Goal: Task Accomplishment & Management: Manage account settings

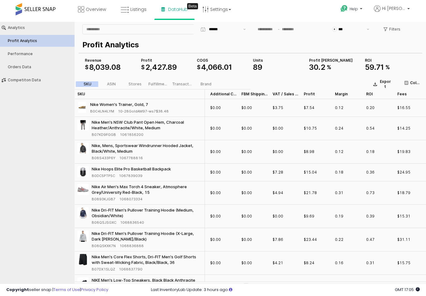
scroll to position [0, 122]
click at [15, 29] on div "Analytics" at bounding box center [40, 28] width 65 height 4
click at [100, 13] on link "Overview" at bounding box center [91, 9] width 37 height 19
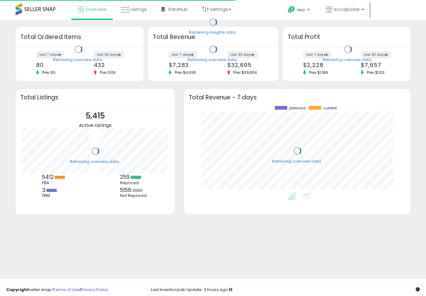
scroll to position [87, 214]
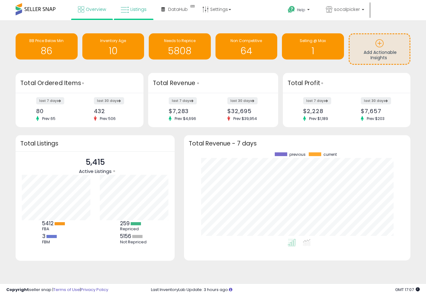
click at [127, 12] on icon at bounding box center [125, 10] width 8 height 8
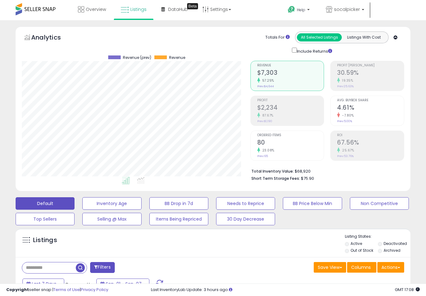
scroll to position [128, 228]
click at [189, 224] on button "Items Being Repriced" at bounding box center [178, 219] width 59 height 12
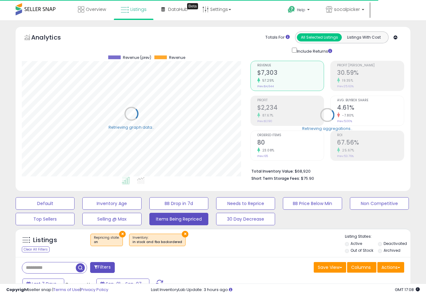
select select "**"
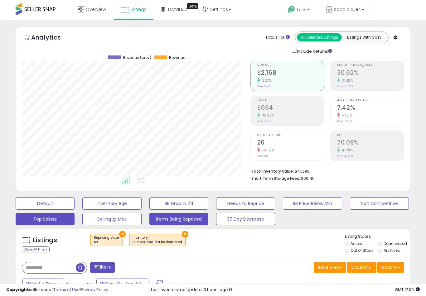
click at [52, 224] on button "Top Sellers" at bounding box center [45, 219] width 59 height 12
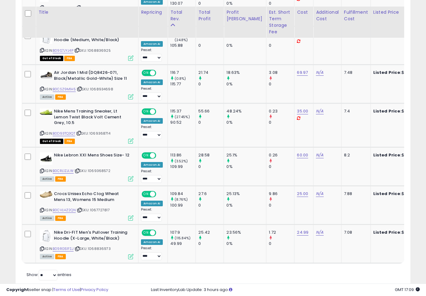
scroll to position [705, 0]
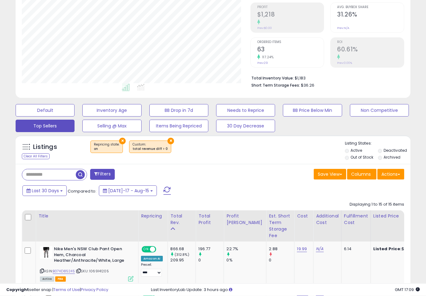
click at [51, 180] on input "text" at bounding box center [49, 175] width 54 height 11
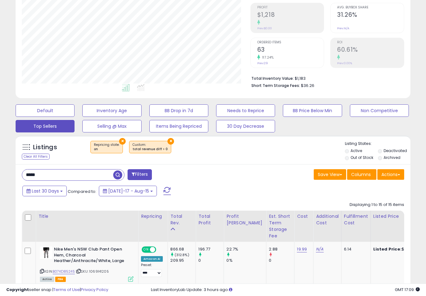
type input "*****"
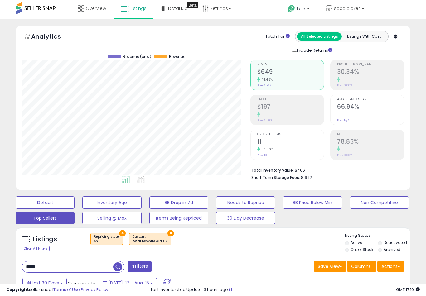
scroll to position [1, 0]
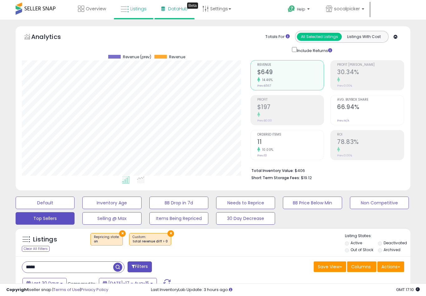
click at [179, 12] on link "DataHub Beta" at bounding box center [174, 8] width 36 height 19
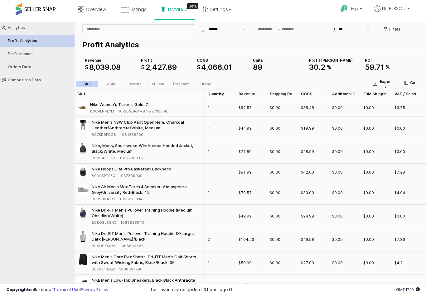
click at [20, 56] on button "Performance" at bounding box center [37, 54] width 79 height 12
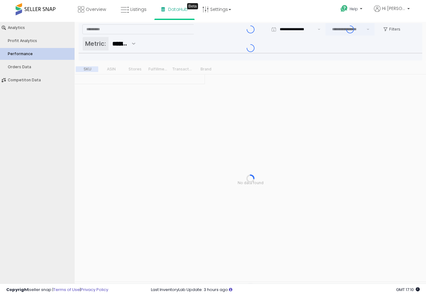
type input "***"
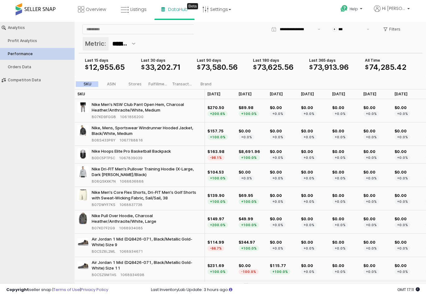
click at [22, 67] on div "Orders Data" at bounding box center [40, 67] width 65 height 4
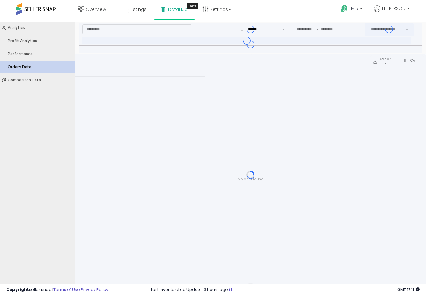
type input "***"
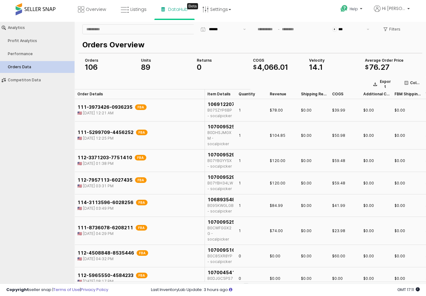
click at [15, 28] on div "Analytics" at bounding box center [40, 28] width 65 height 4
click at [86, 10] on span "Overview" at bounding box center [96, 9] width 20 height 6
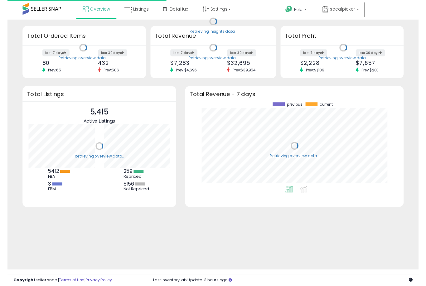
scroll to position [87, 214]
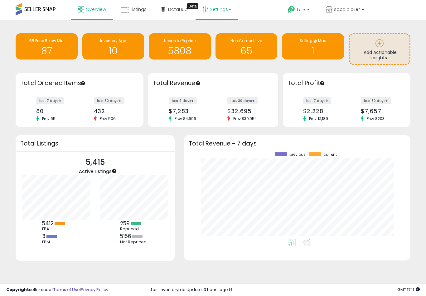
click at [218, 12] on link "Settings" at bounding box center [217, 9] width 38 height 19
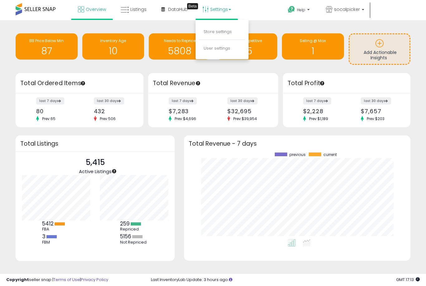
click at [134, 13] on div at bounding box center [213, 143] width 426 height 286
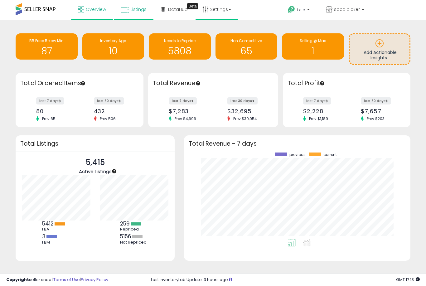
click at [137, 15] on link "Listings" at bounding box center [133, 9] width 35 height 19
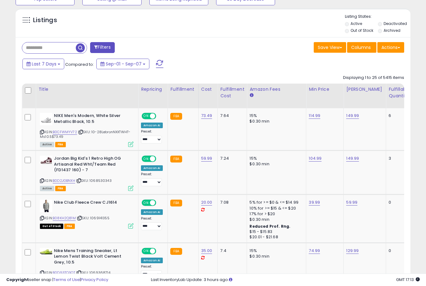
scroll to position [246, 0]
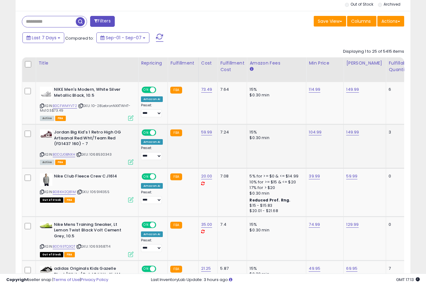
click at [93, 140] on b "Jordan Big Kid's 1 Retro High OG Artisanal Red Wht/Team Red (FD1437 160) - 7" at bounding box center [92, 138] width 76 height 19
click at [128, 146] on b "Jordan Big Kid's 1 Retro High OG Artisanal Red Wht/Team Red (FD1437 160) - 7" at bounding box center [92, 138] width 76 height 19
click at [103, 136] on b "Jordan Big Kid's 1 Retro High OG Artisanal Red Wht/Team Red (FD1437 160) - 7" at bounding box center [92, 138] width 76 height 19
click at [101, 137] on b "Jordan Big Kid's 1 Retro High OG Artisanal Red Wht/Team Red (FD1437 160) - 7" at bounding box center [92, 138] width 76 height 19
click at [105, 168] on td "Jordan Big Kid's 1 Retro High OG Artisanal Red Wht/Team Red (FD1437 160) - 7 AS…" at bounding box center [87, 146] width 103 height 44
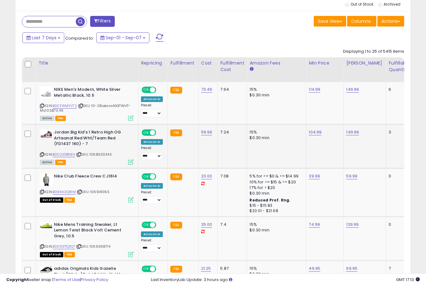
click at [207, 135] on link "59.99" at bounding box center [206, 132] width 11 height 6
click at [234, 44] on div "Last 7 Days Compared to: Sep-01 - Sep-07" at bounding box center [164, 38] width 287 height 14
click at [241, 120] on button "button" at bounding box center [243, 115] width 11 height 9
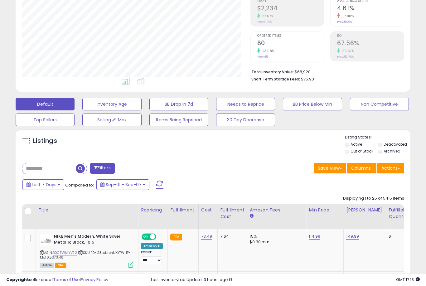
scroll to position [129, 0]
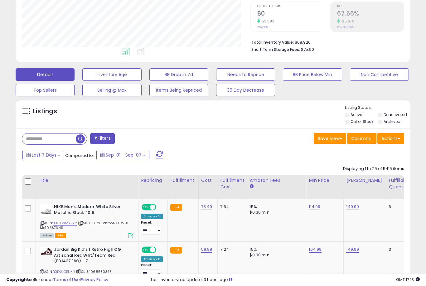
click at [261, 77] on button "Needs to Reprice" at bounding box center [245, 74] width 59 height 12
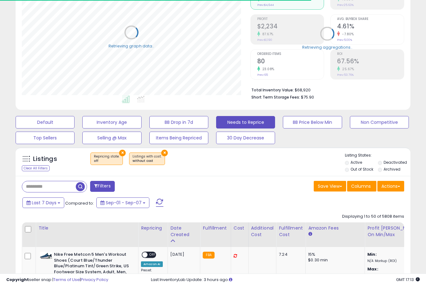
select select "**"
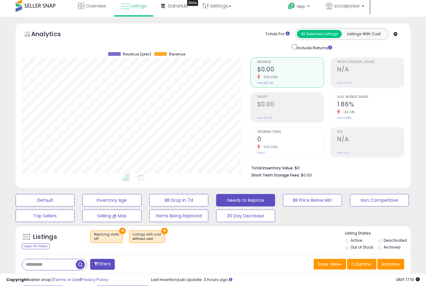
scroll to position [0, 0]
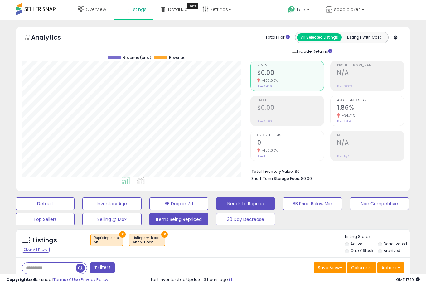
click at [194, 218] on button "Items Being Repriced" at bounding box center [178, 219] width 59 height 12
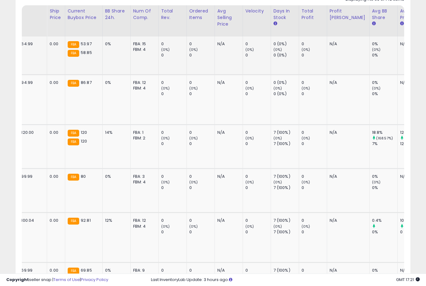
scroll to position [0, 422]
click at [330, 18] on div "Profit [PERSON_NAME]" at bounding box center [347, 14] width 37 height 13
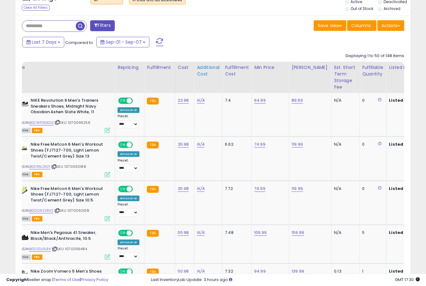
scroll to position [0, 1]
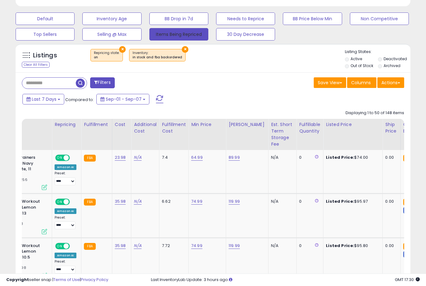
click at [199, 40] on button "Items Being Repriced" at bounding box center [178, 34] width 59 height 12
